Goal: Transaction & Acquisition: Purchase product/service

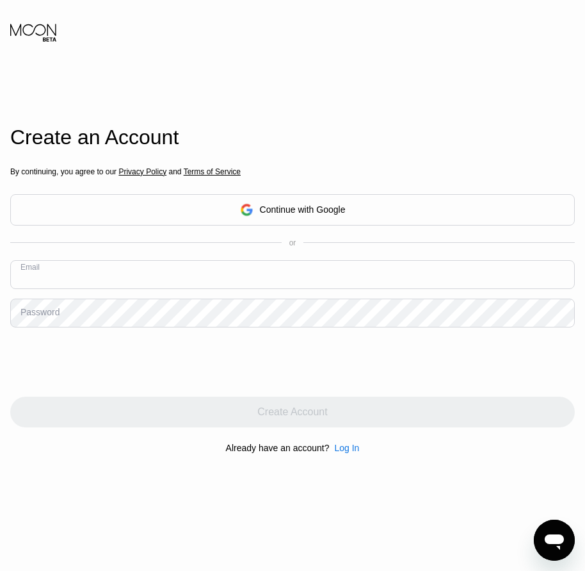
paste input "[EMAIL_ADDRESS][DOMAIN_NAME]"
type input "[EMAIL_ADDRESS][DOMAIN_NAME]"
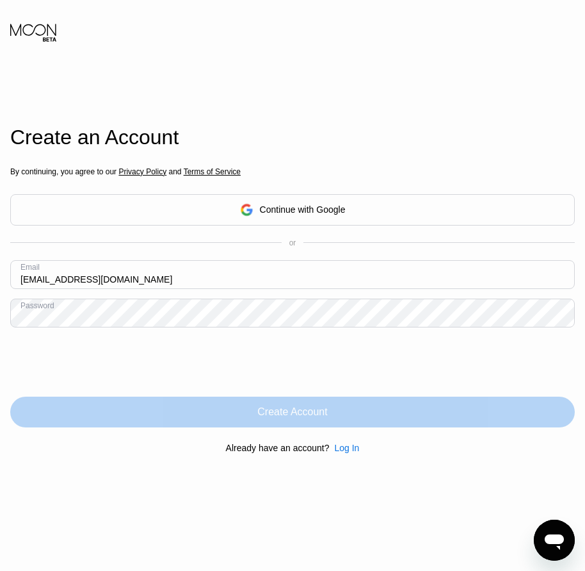
click at [292, 425] on div "Create Account" at bounding box center [292, 411] width 565 height 31
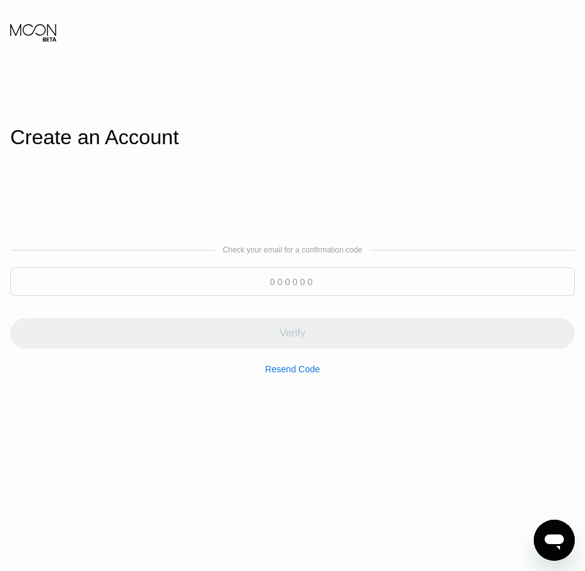
paste input "067890"
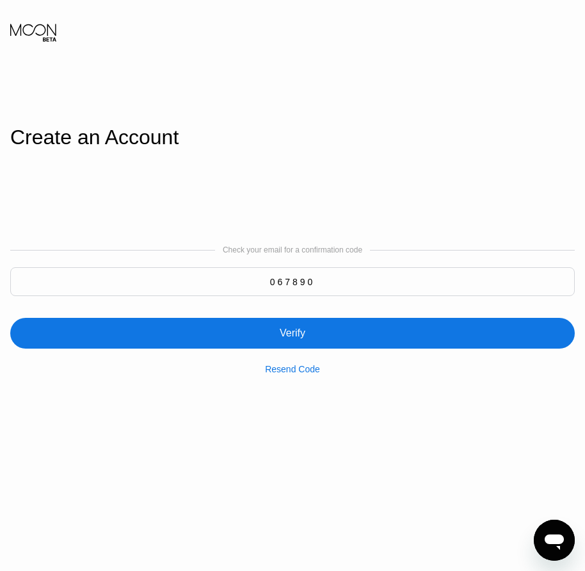
type input "067890"
click at [290, 339] on div "Verify" at bounding box center [293, 333] width 26 height 13
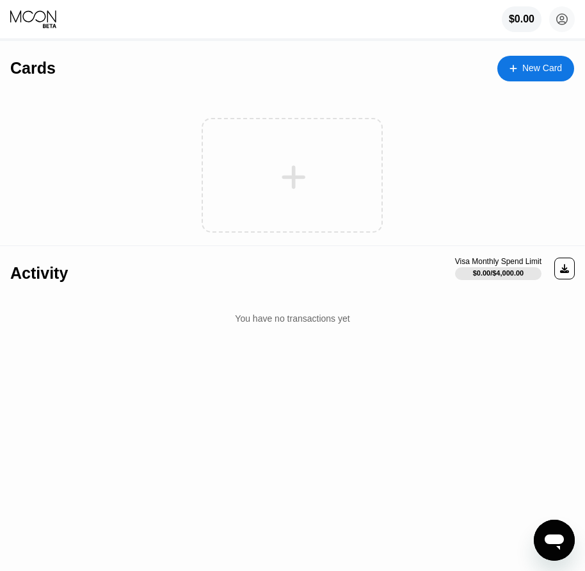
click at [519, 74] on div at bounding box center [520, 68] width 5 height 11
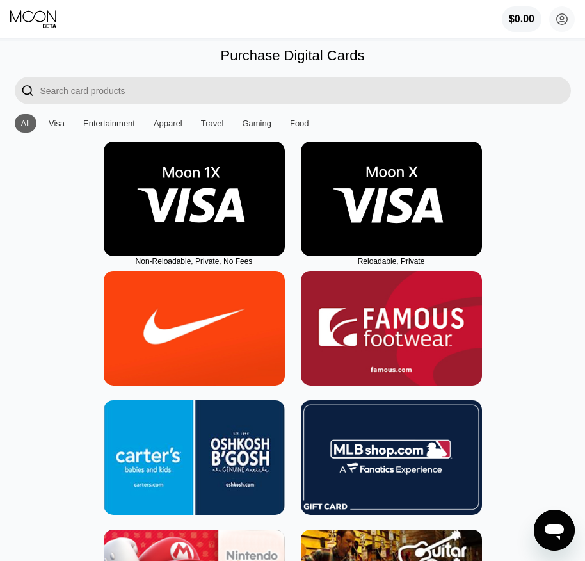
click at [386, 188] on img at bounding box center [391, 199] width 181 height 115
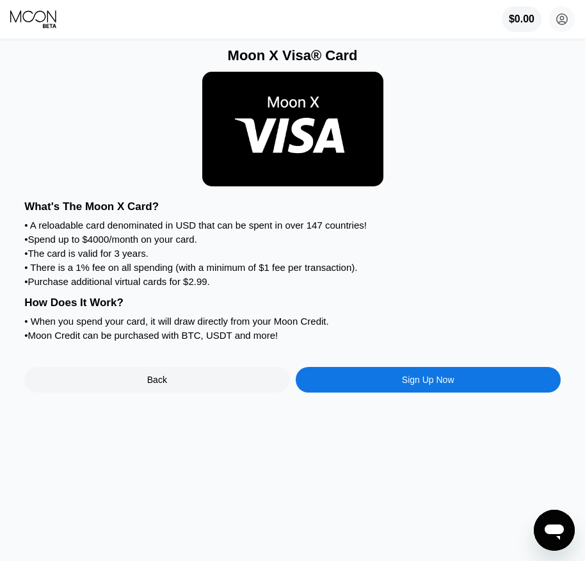
click at [433, 385] on div "Sign Up Now" at bounding box center [428, 380] width 53 height 10
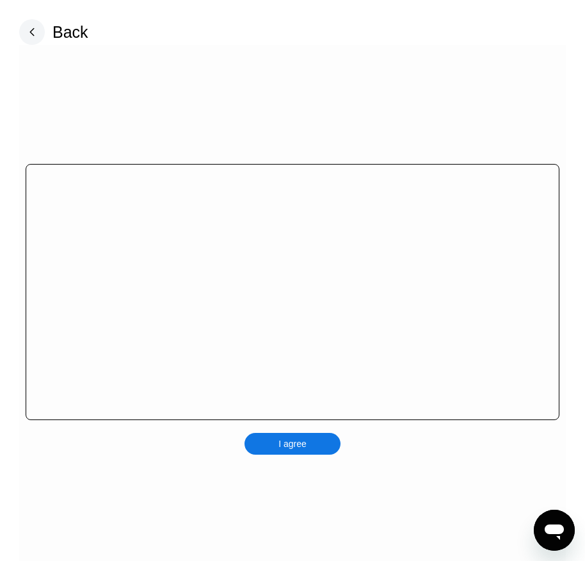
click at [331, 446] on div "I agree" at bounding box center [293, 444] width 96 height 22
click at [323, 453] on div "I agree" at bounding box center [293, 444] width 96 height 22
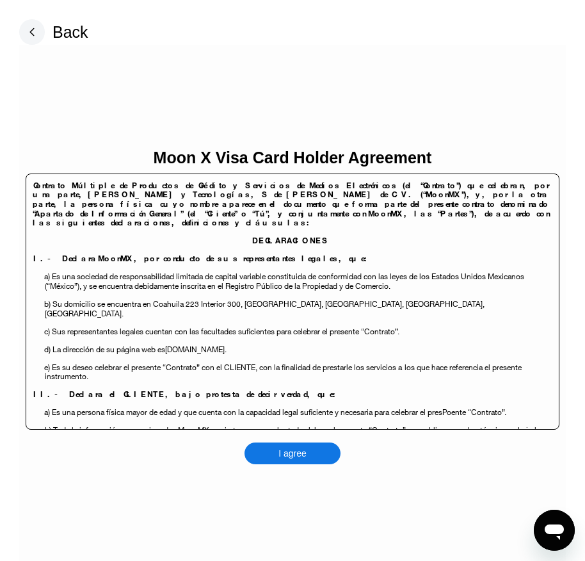
click at [302, 450] on div "I agree" at bounding box center [293, 454] width 28 height 12
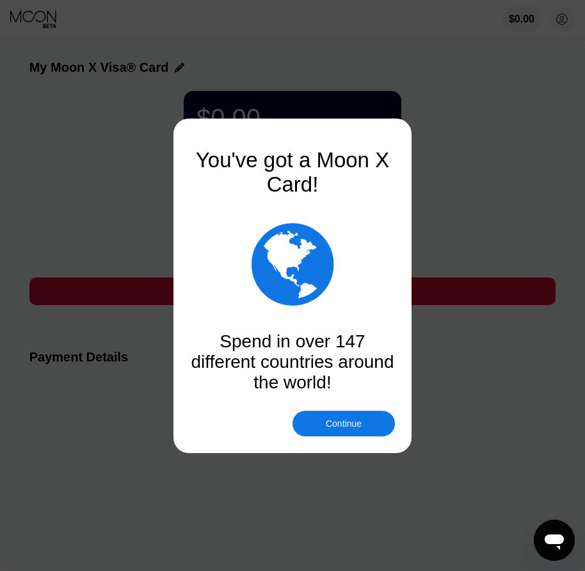
click at [356, 430] on div "Continue" at bounding box center [344, 424] width 102 height 26
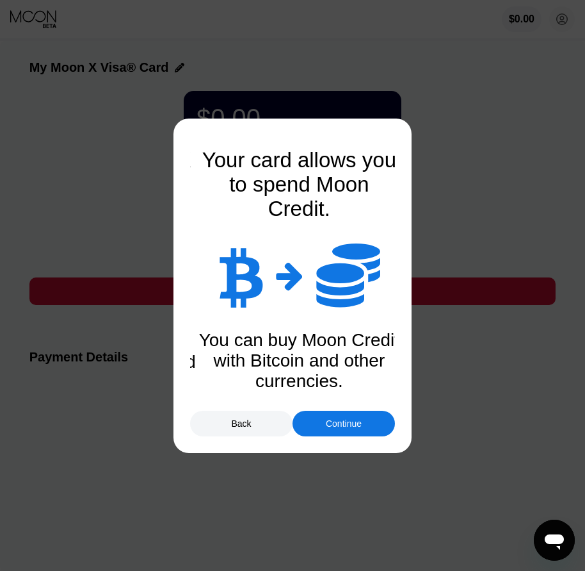
click at [356, 430] on div "Continue" at bounding box center [344, 424] width 102 height 26
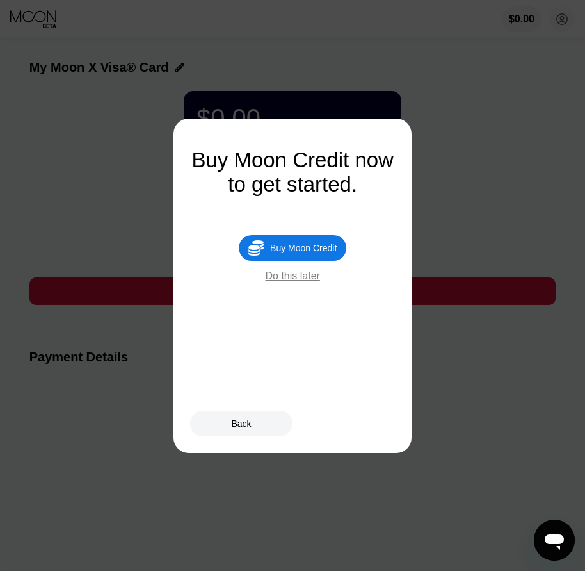
click at [325, 253] on div "Buy Moon Credit" at bounding box center [303, 248] width 67 height 10
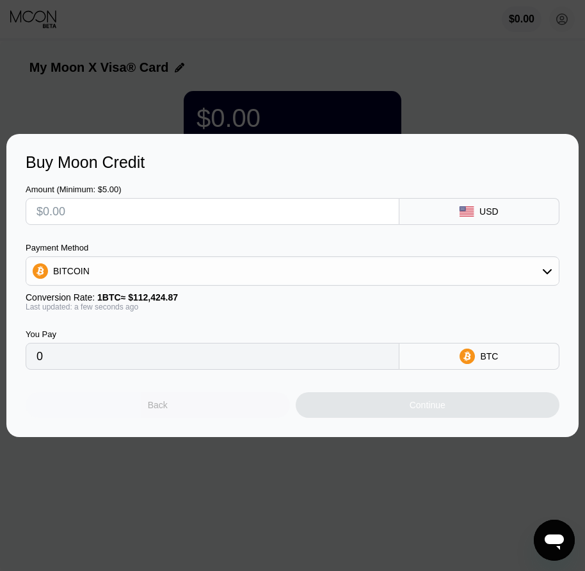
click at [175, 411] on div "Back" at bounding box center [158, 405] width 265 height 26
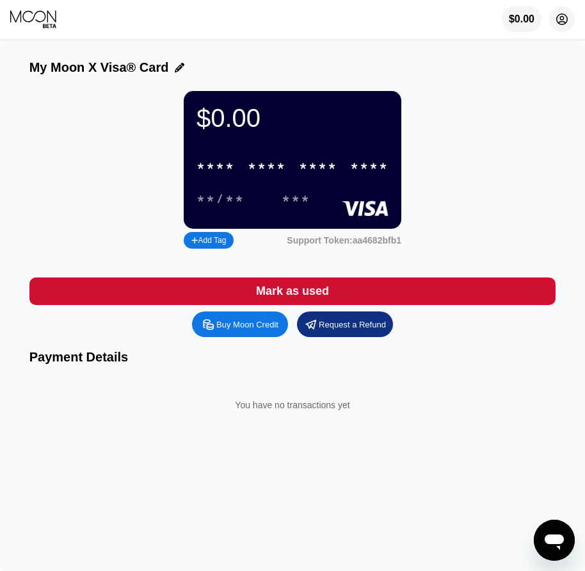
click at [565, 17] on circle at bounding box center [563, 19] width 26 height 26
